Goal: Download file/media

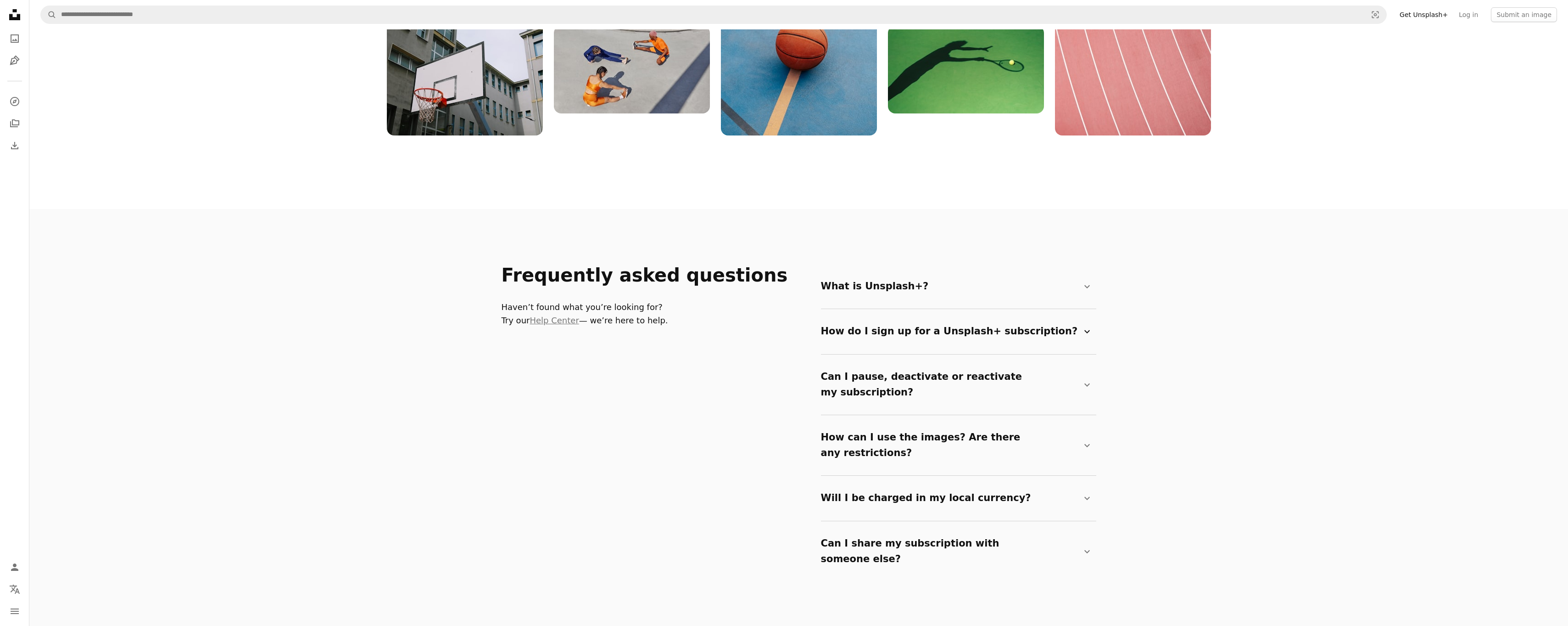
scroll to position [1423, 0]
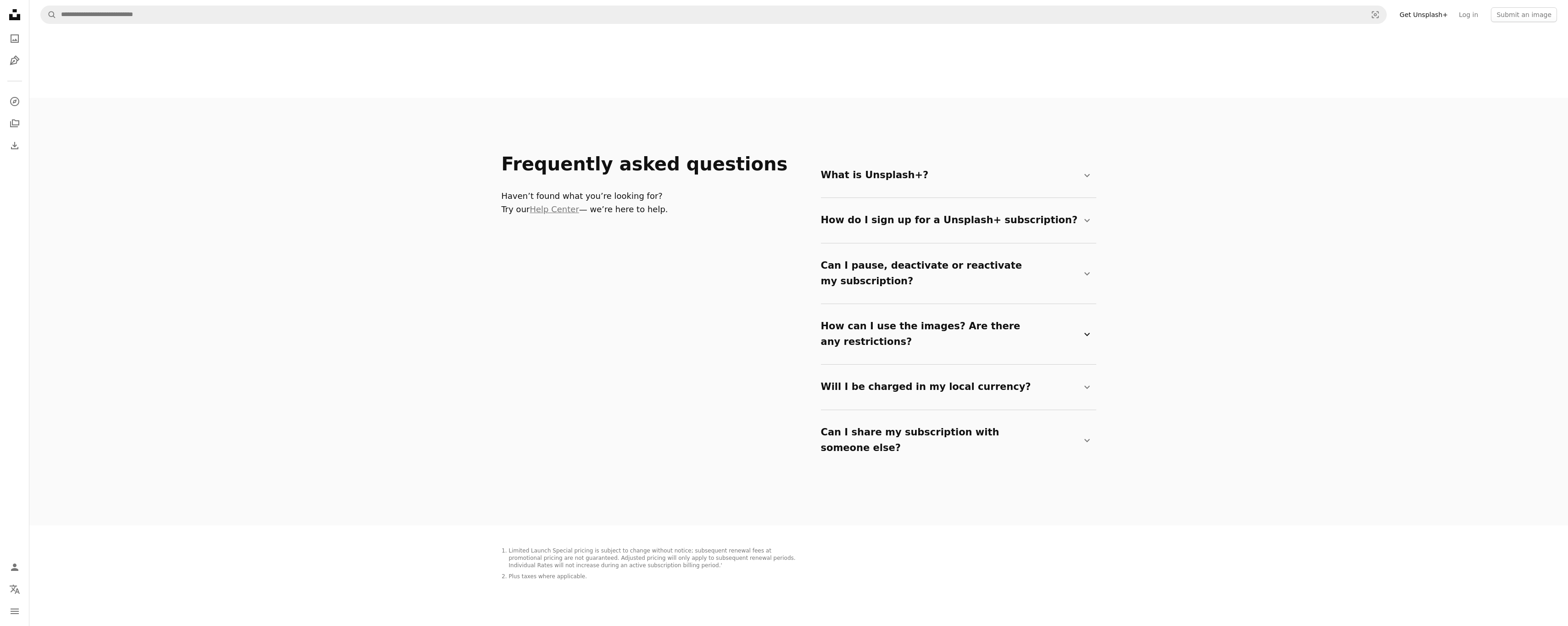
click at [945, 311] on summary "How can I use the images? Are there any restrictions? Chevron down" at bounding box center [957, 334] width 271 height 46
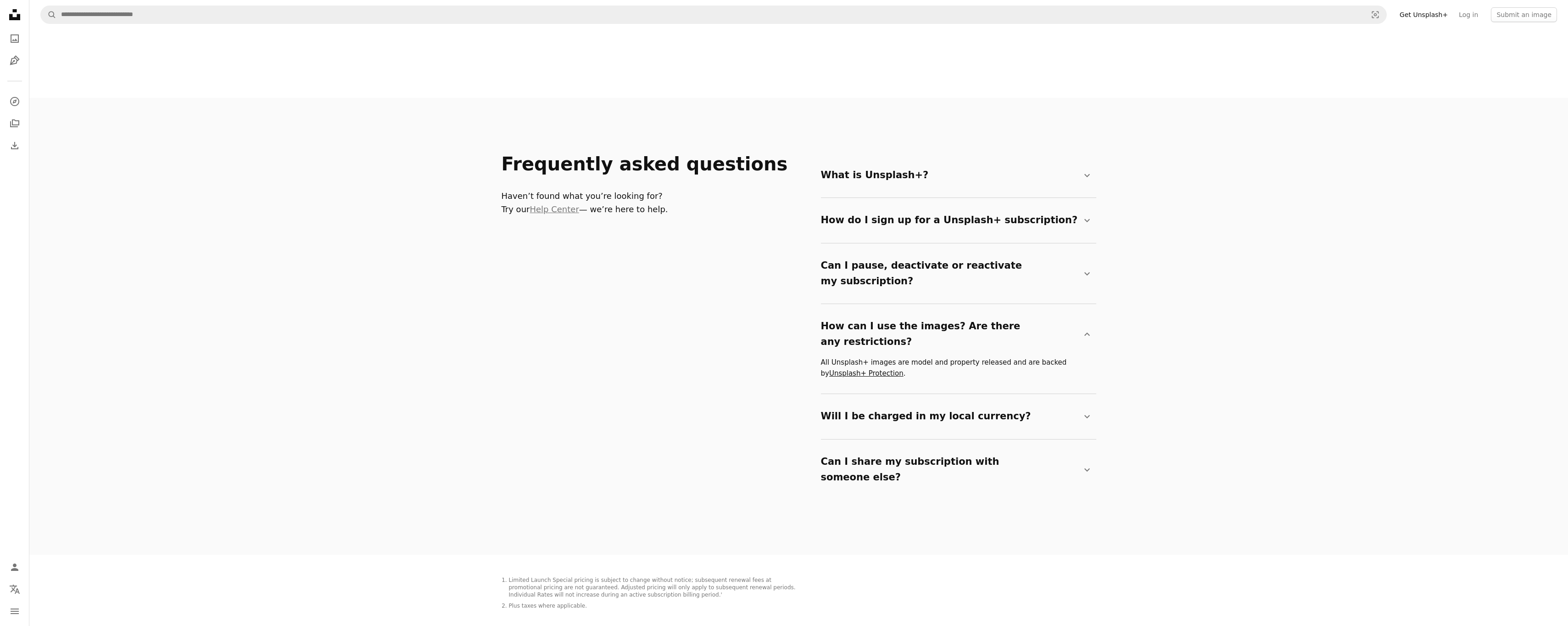
click at [848, 369] on link "Unsplash+ Protection" at bounding box center [866, 373] width 74 height 9
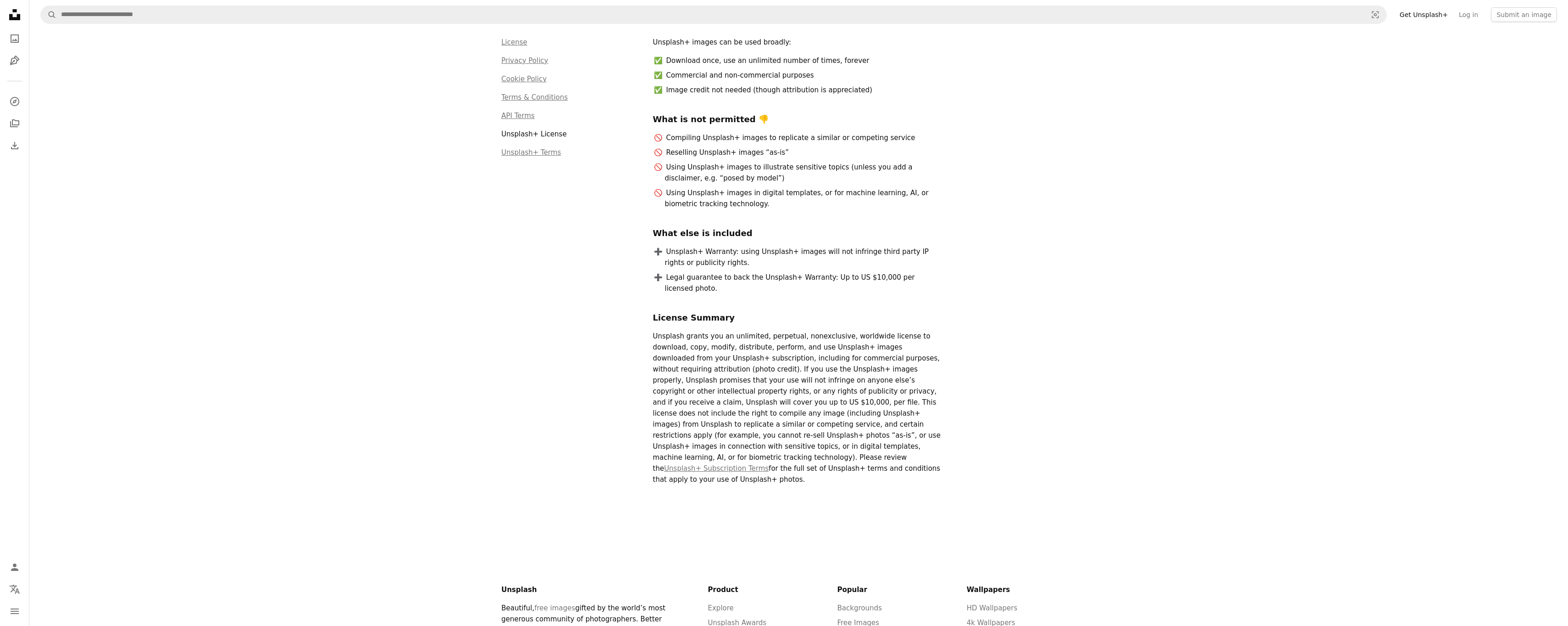
scroll to position [92, 0]
